Goal: Task Accomplishment & Management: Manage account settings

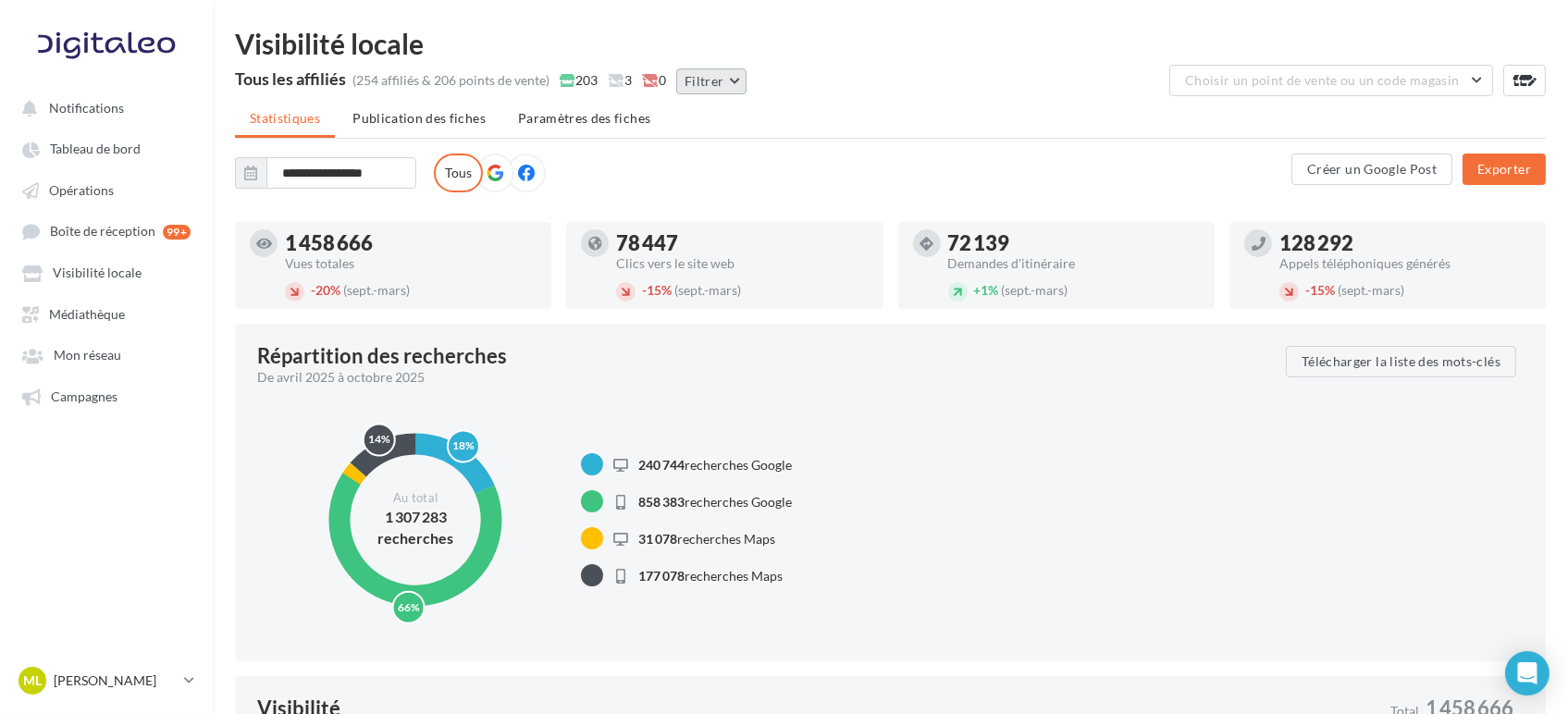
click at [736, 78] on button "Filtrer" at bounding box center [711, 81] width 70 height 26
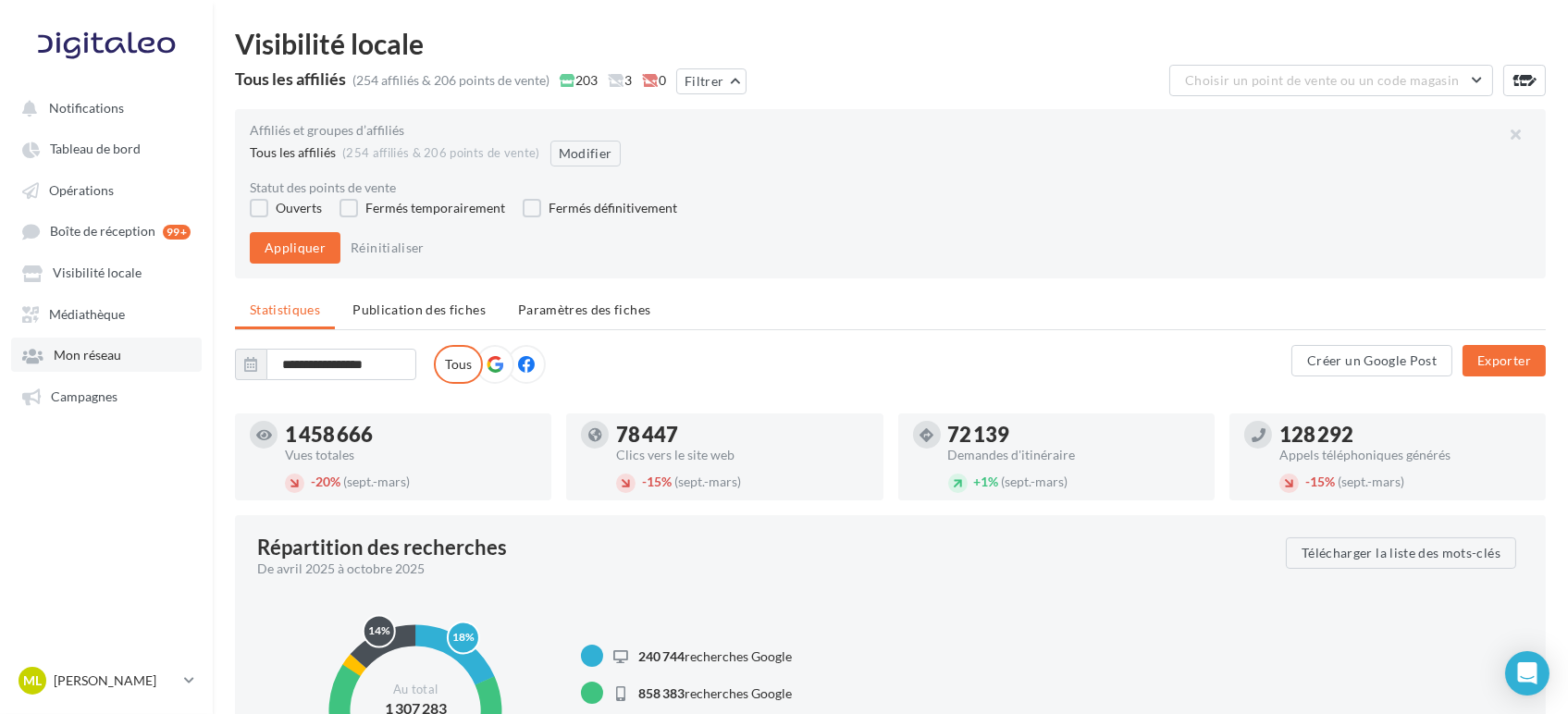
click at [151, 345] on link "Mon réseau" at bounding box center [107, 355] width 191 height 33
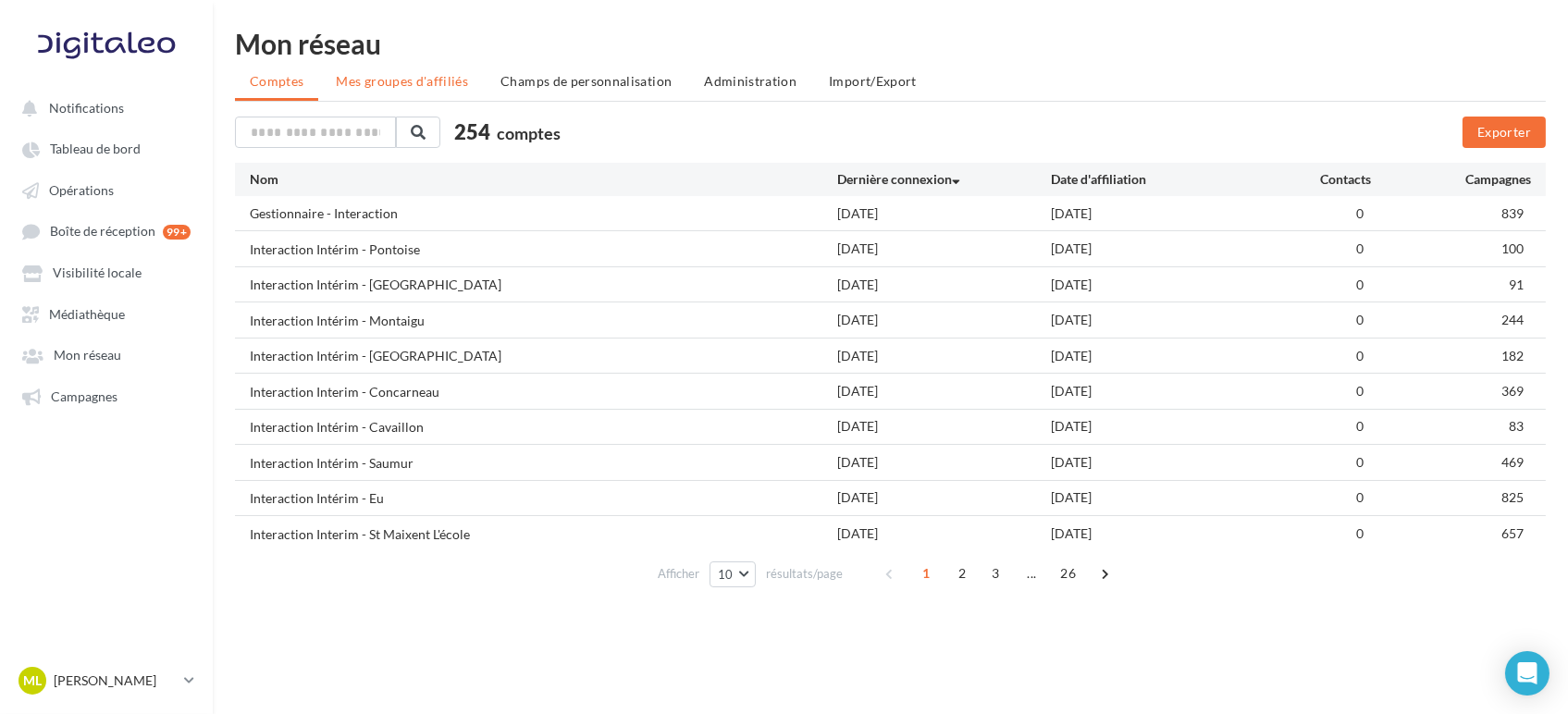
click at [452, 89] on li "Mes groupes d'affiliés" at bounding box center [402, 81] width 162 height 33
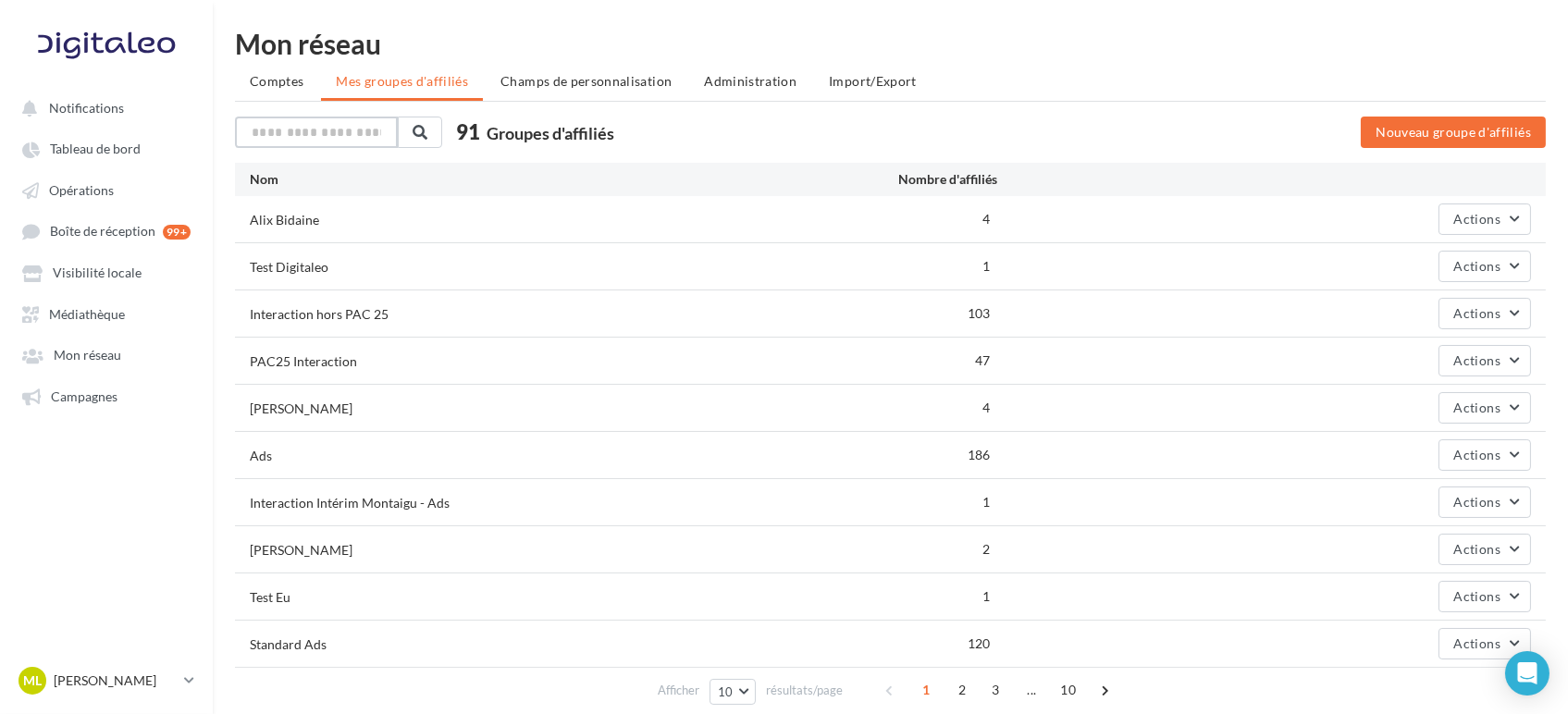
click at [373, 132] on input "text" at bounding box center [317, 132] width 163 height 31
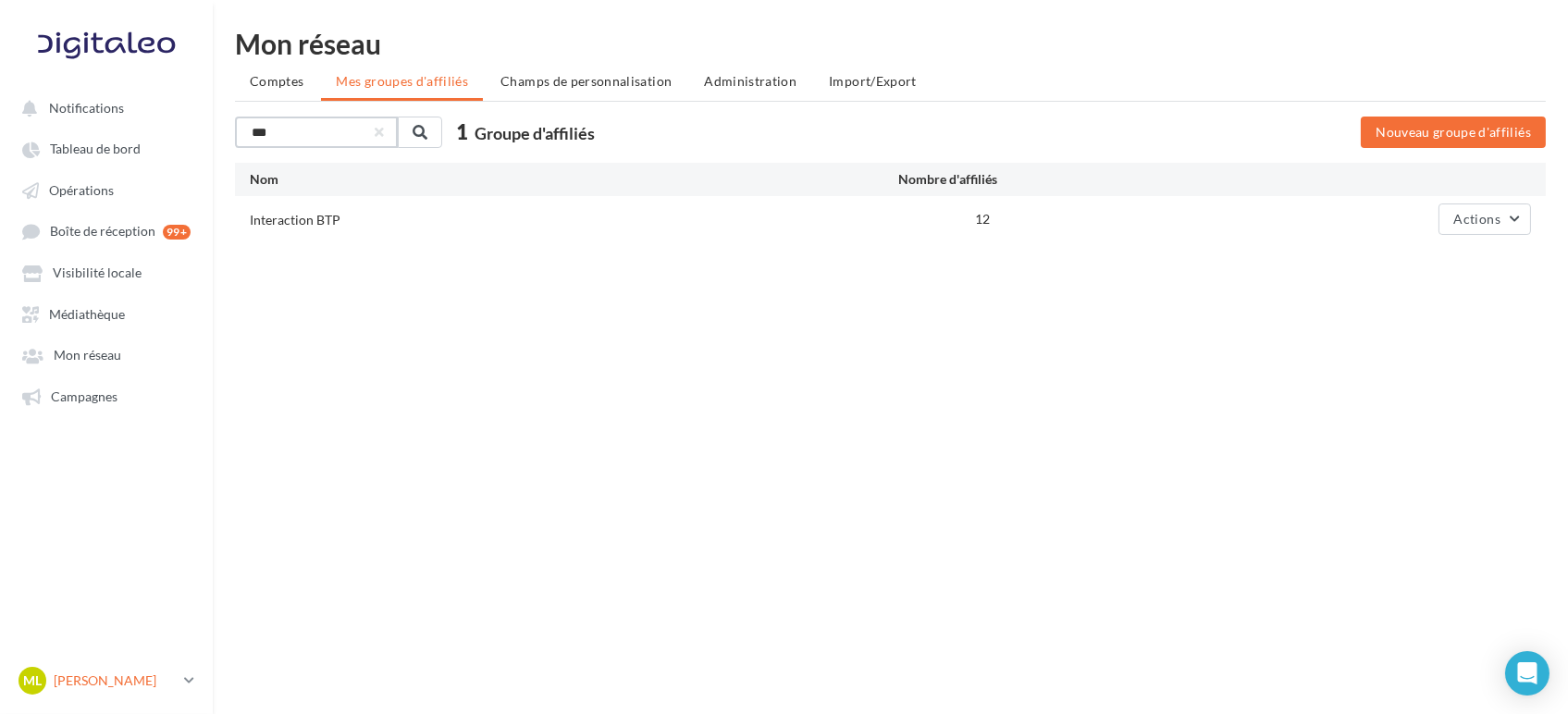
type input "***"
click at [154, 680] on p "[PERSON_NAME]" at bounding box center [115, 681] width 123 height 19
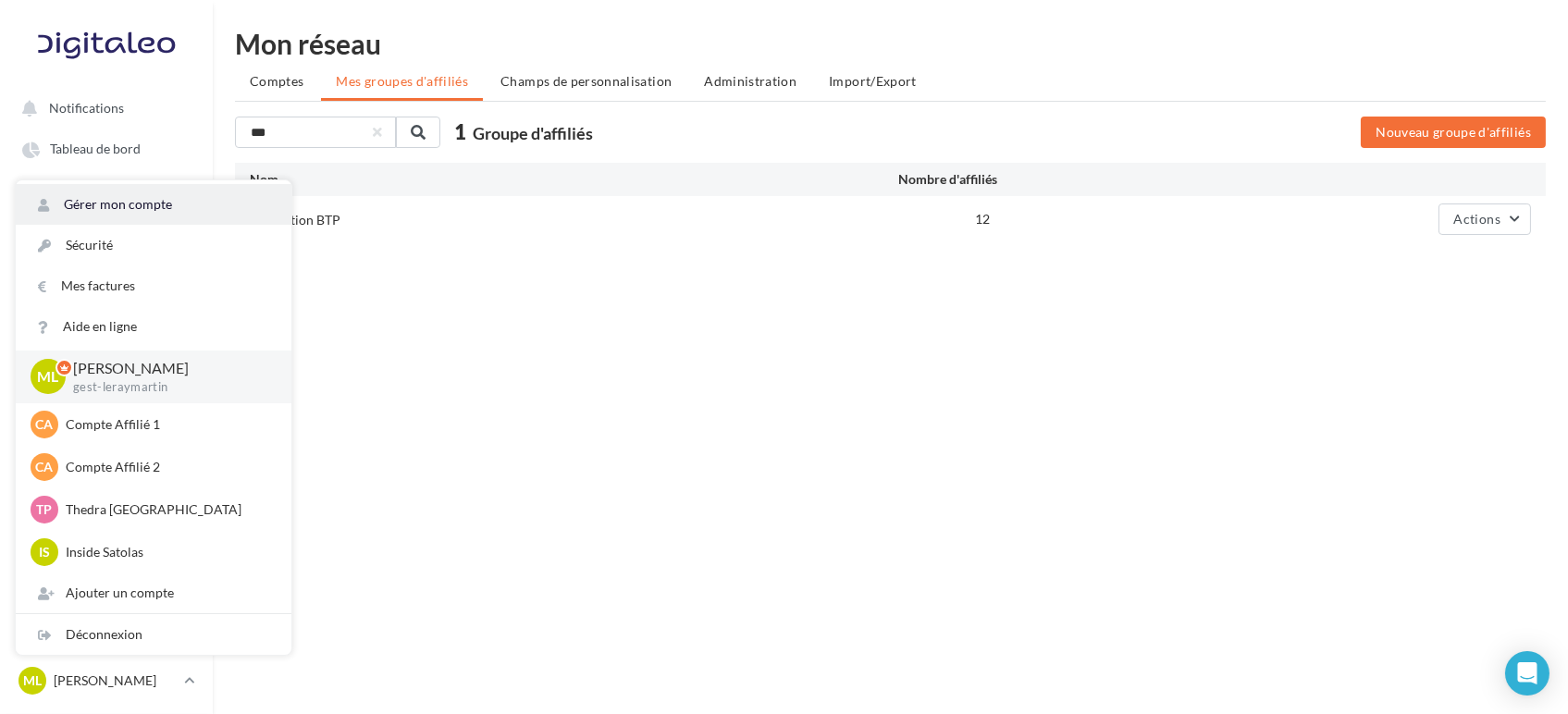
click at [185, 202] on link "Gérer mon compte" at bounding box center [154, 205] width 276 height 41
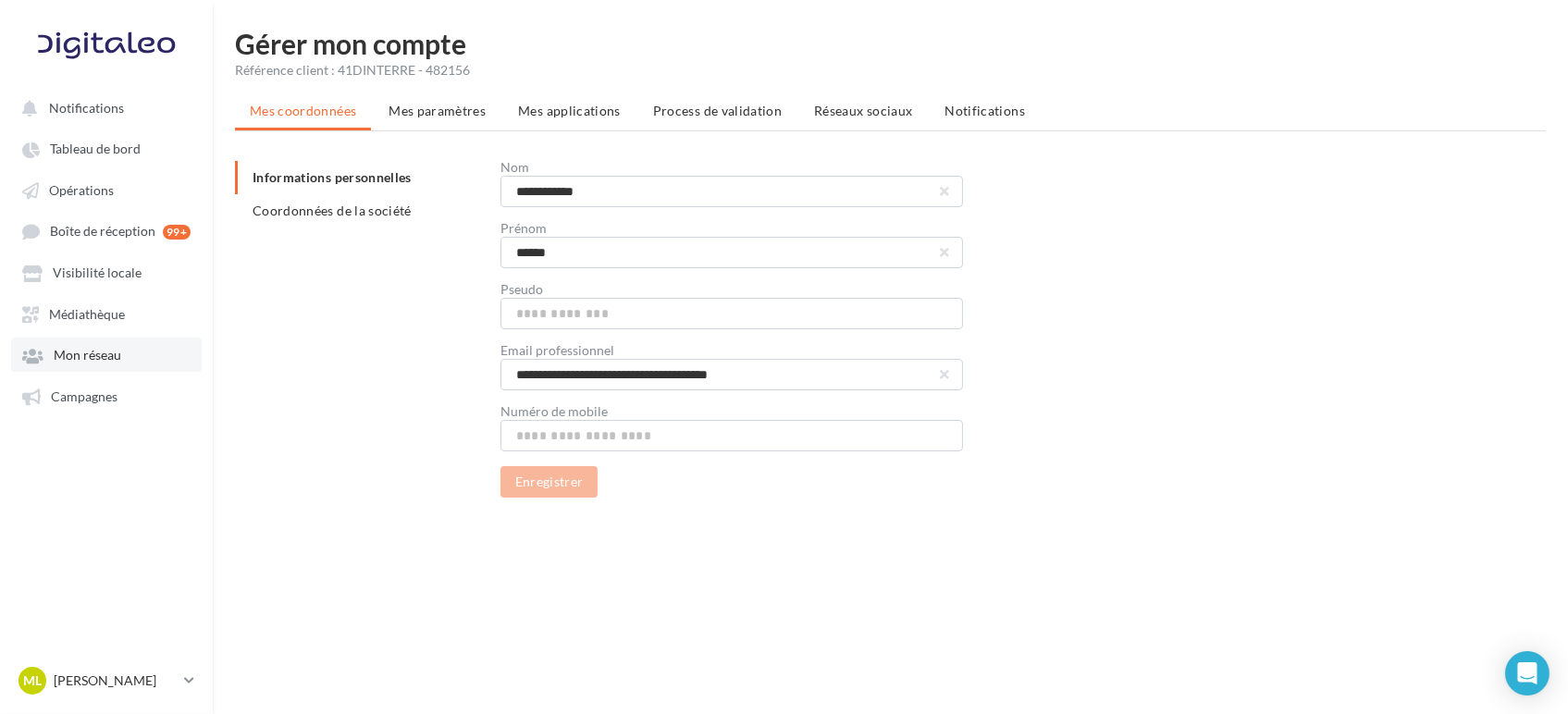
click at [141, 355] on link "Mon réseau" at bounding box center [107, 355] width 191 height 33
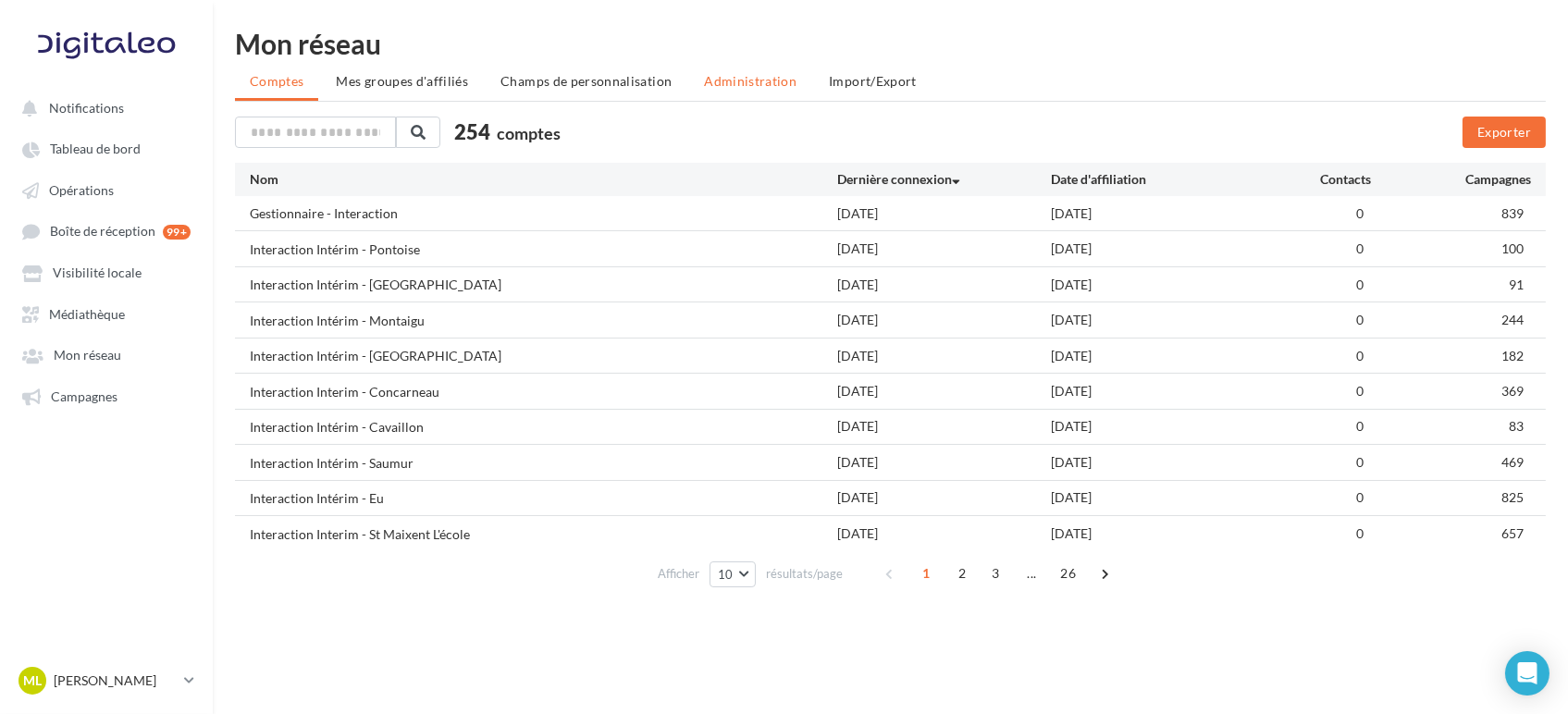
click at [740, 87] on span "Administration" at bounding box center [750, 81] width 93 height 16
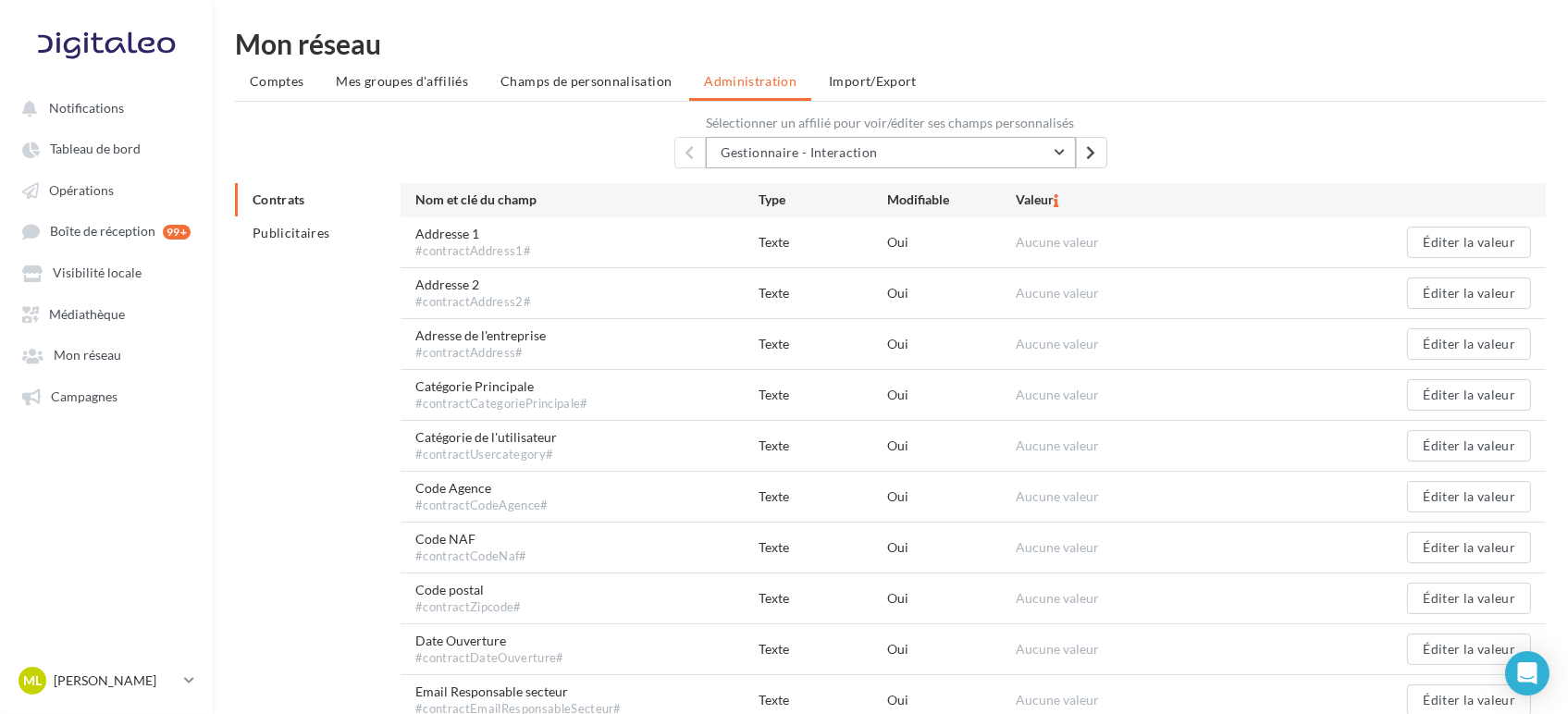
click at [824, 161] on button "Gestionnaire - Interaction" at bounding box center [890, 153] width 370 height 31
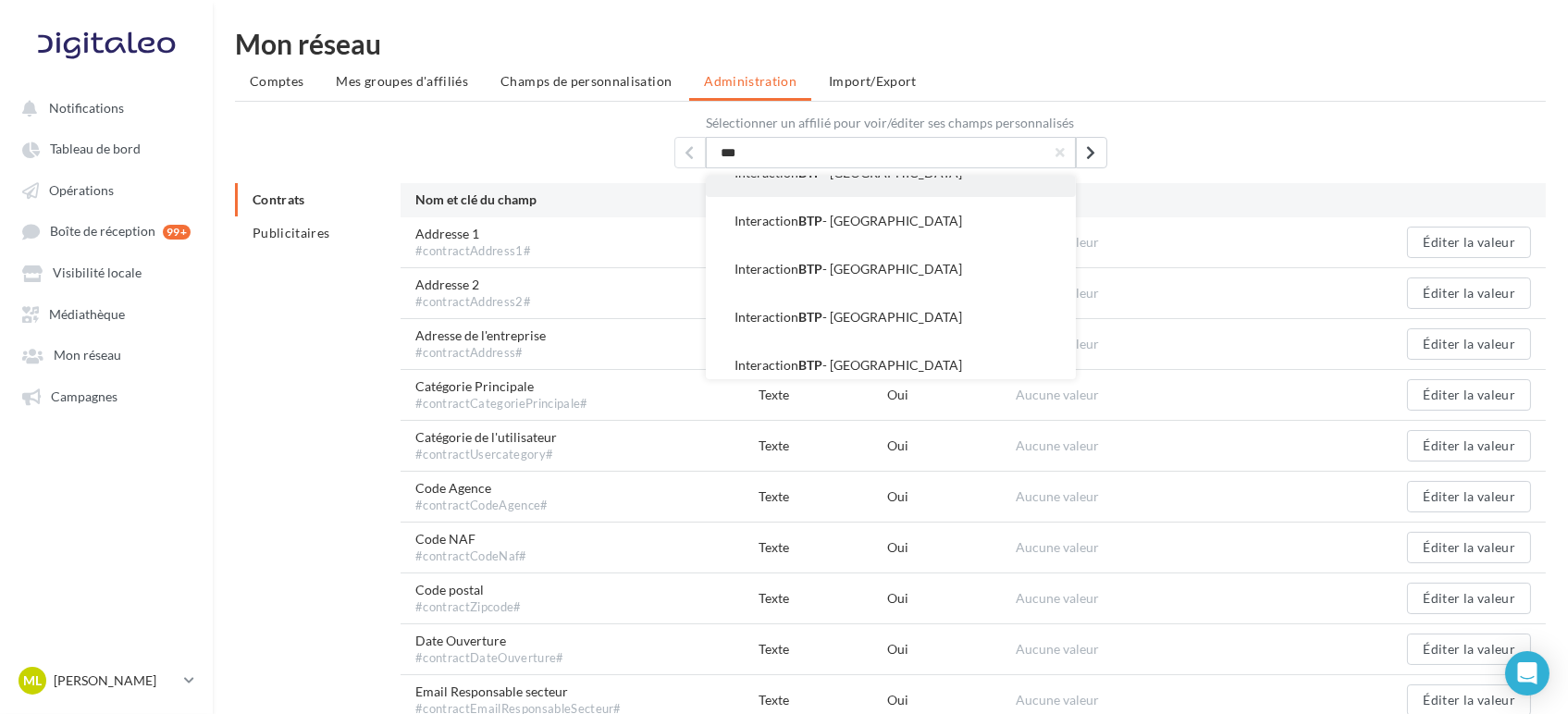
scroll to position [127, 0]
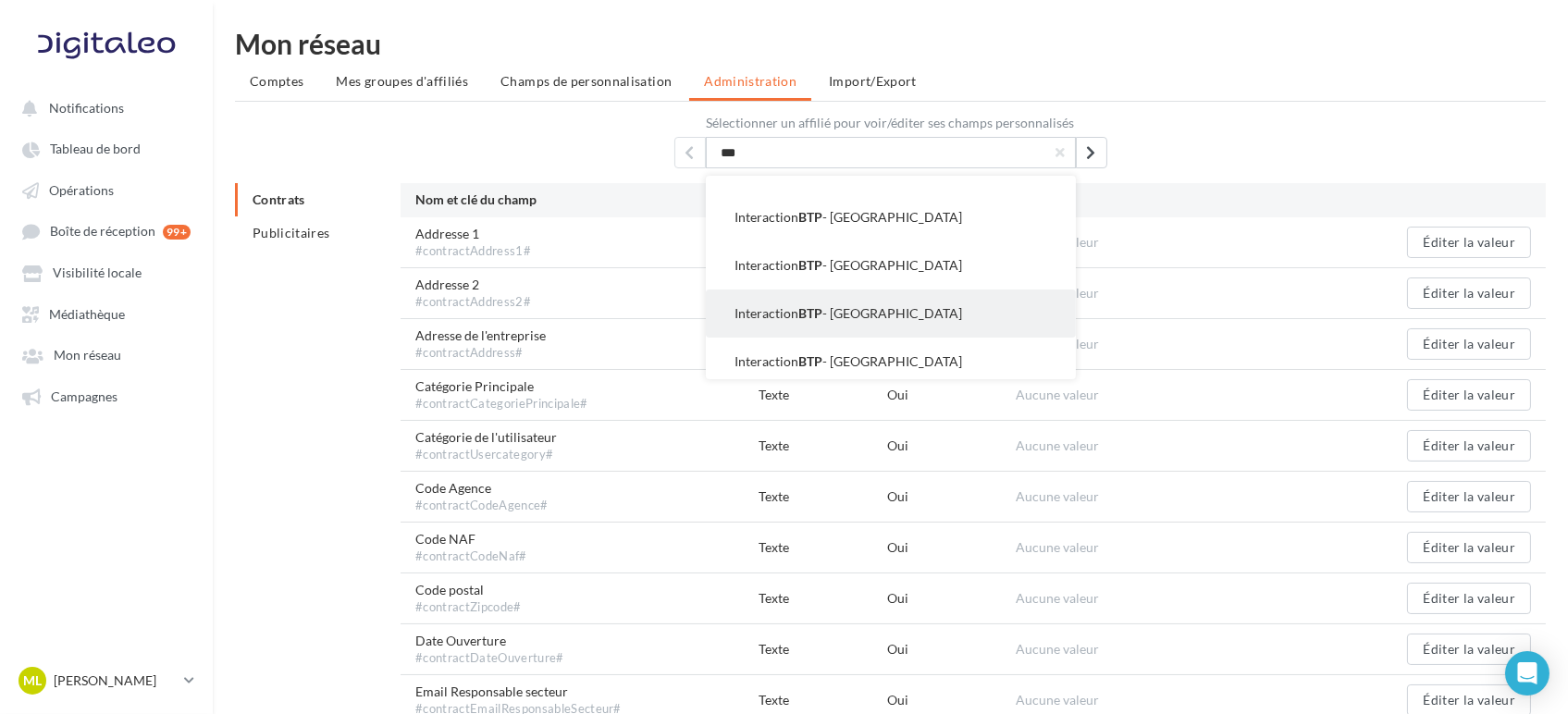
type input "***"
click at [903, 302] on button "Interaction BTP - [GEOGRAPHIC_DATA]" at bounding box center [890, 314] width 370 height 48
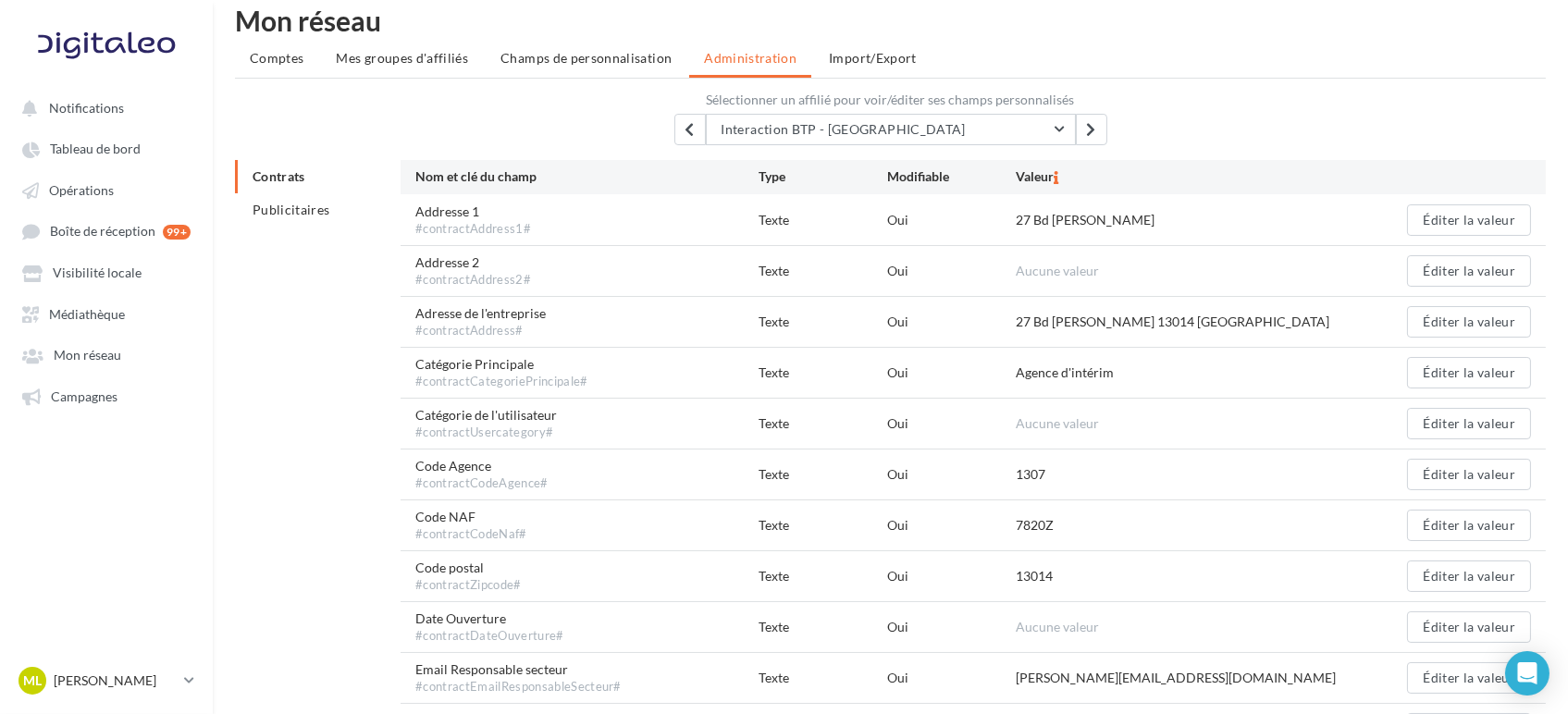
scroll to position [0, 0]
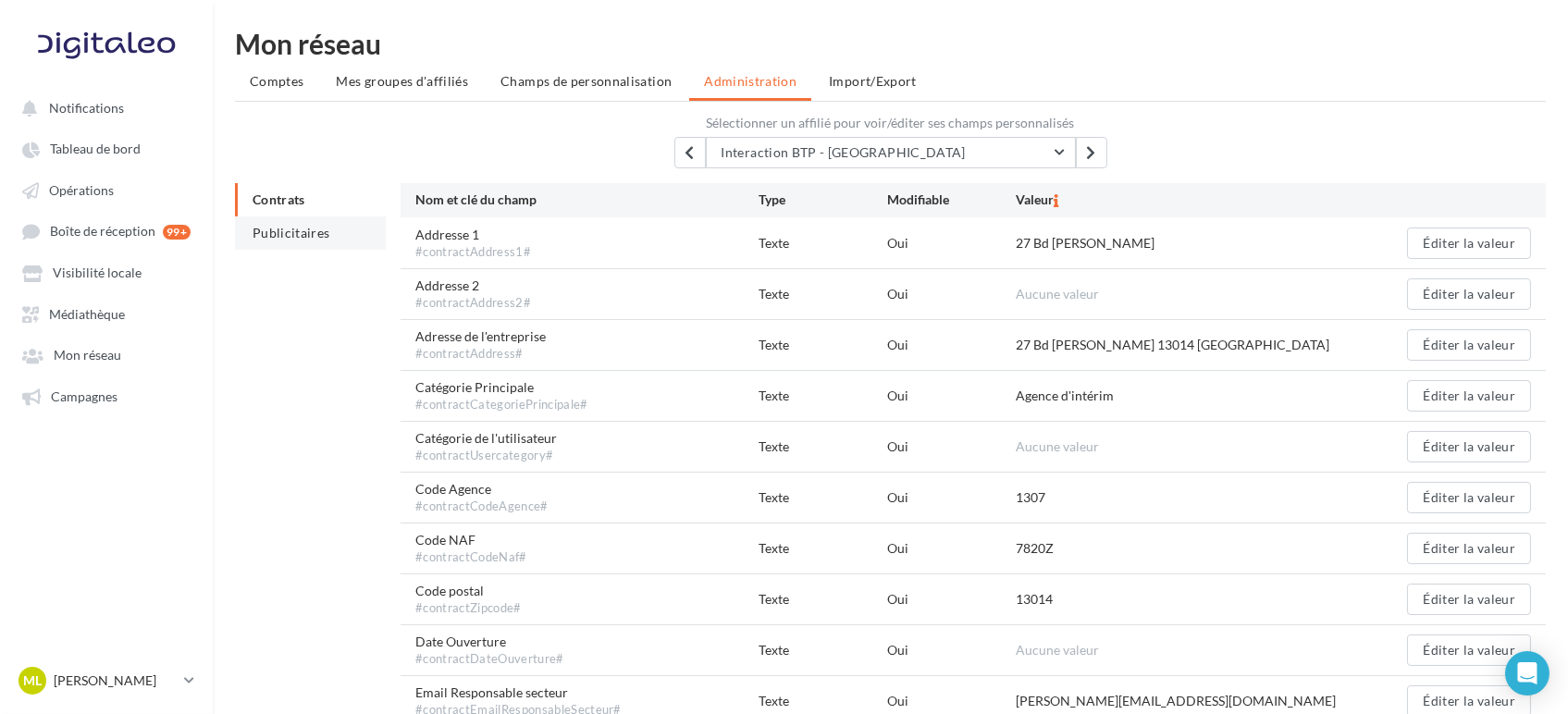
click at [302, 234] on span "Publicitaires" at bounding box center [292, 232] width 78 height 16
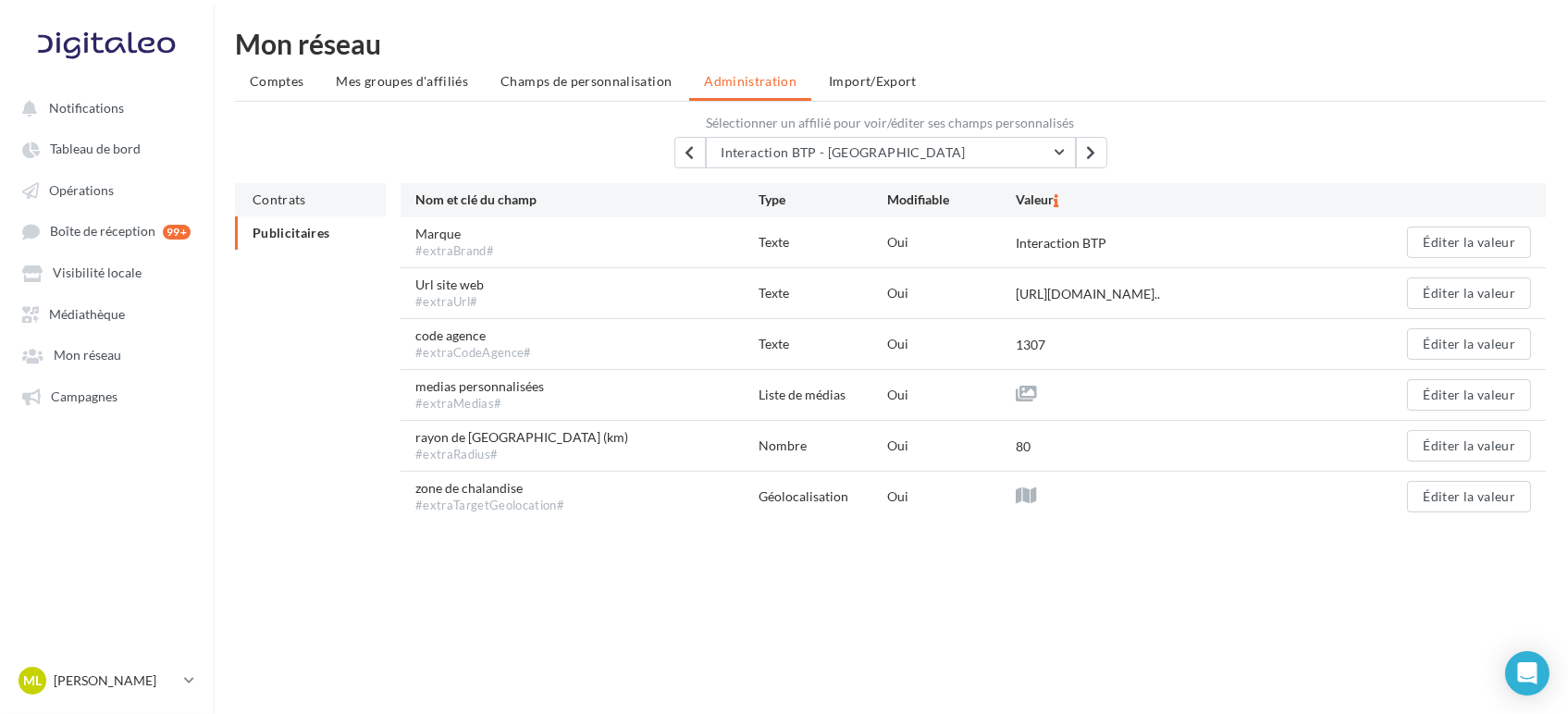
click at [304, 193] on span "Contrats" at bounding box center [280, 199] width 54 height 16
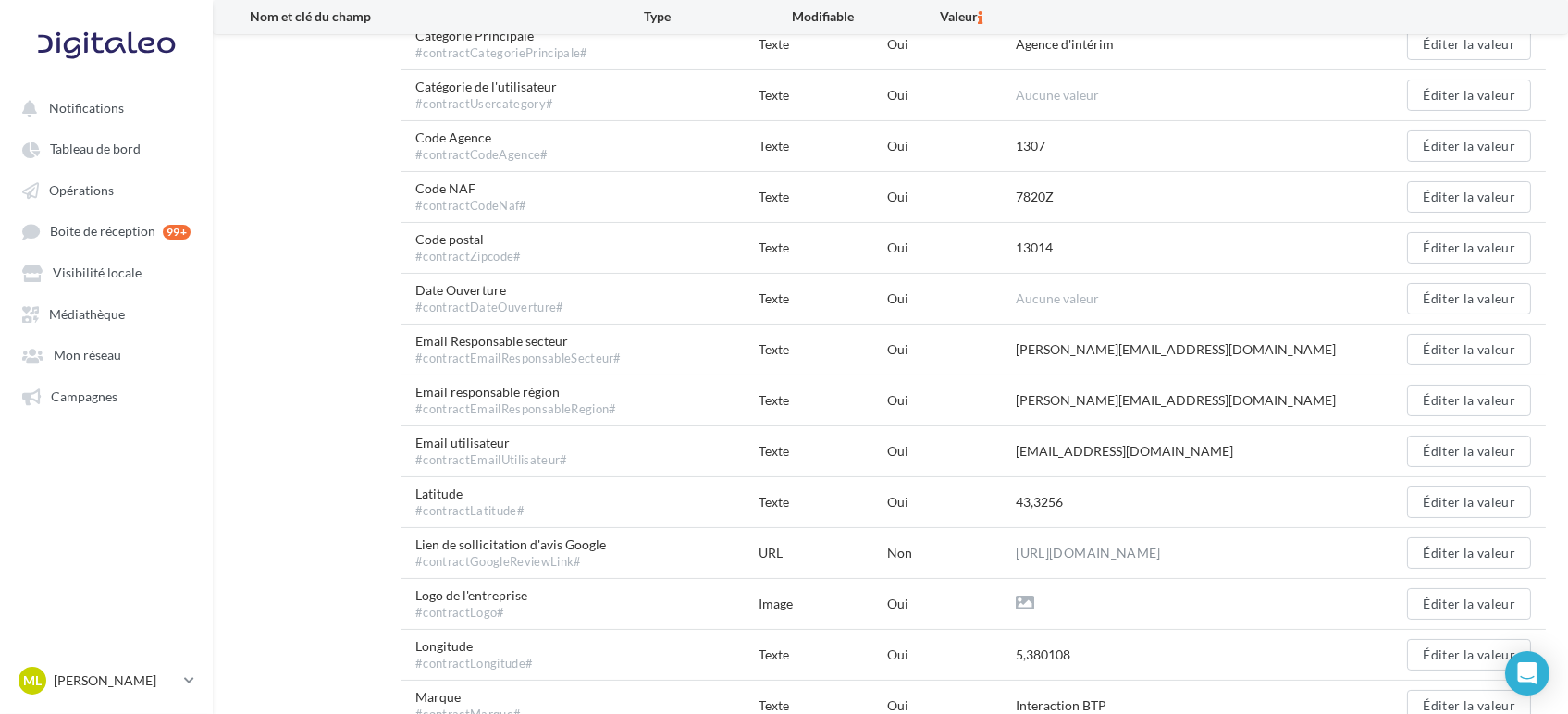
scroll to position [353, 0]
